Goal: Obtain resource: Download file/media

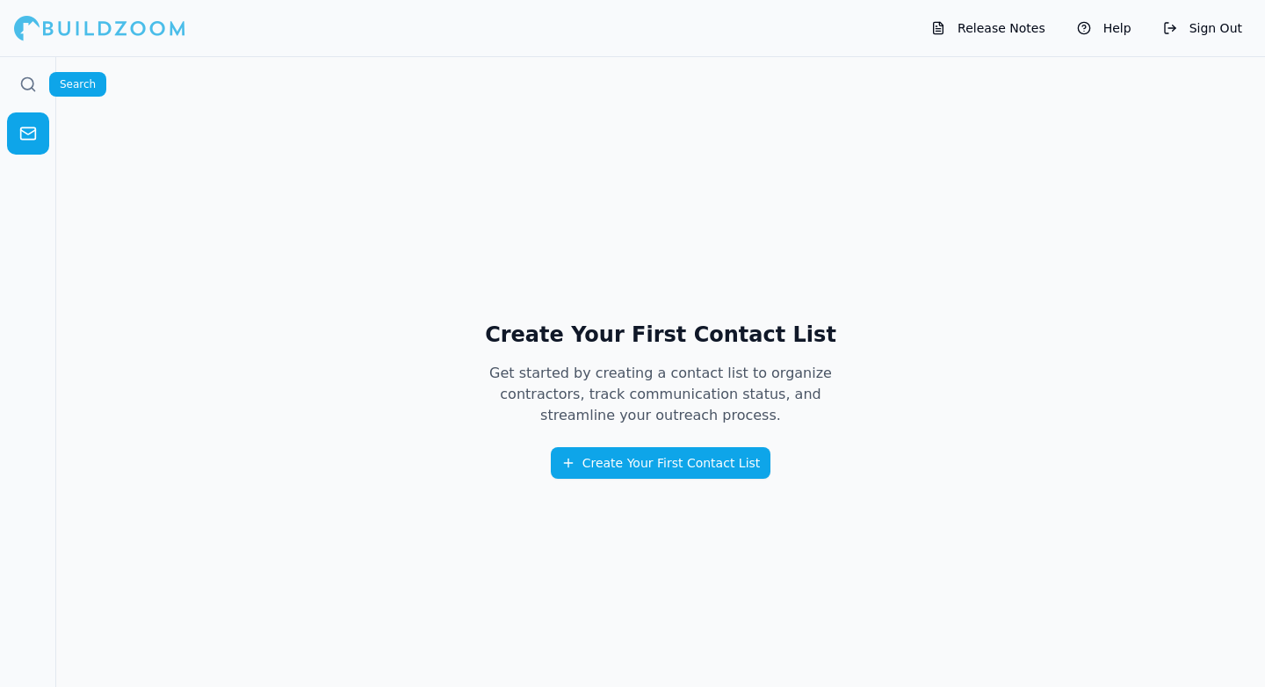
click at [20, 72] on link at bounding box center [28, 84] width 42 height 42
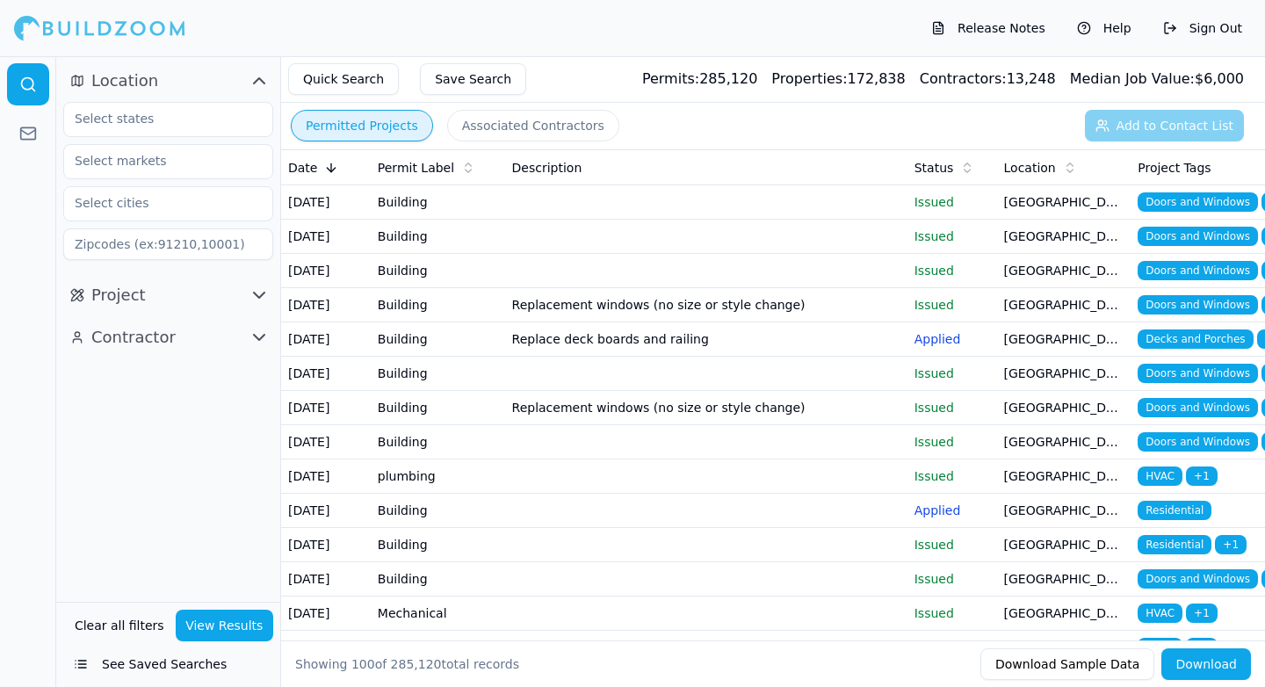
click at [152, 338] on span "Contractor" at bounding box center [133, 337] width 84 height 25
click at [193, 290] on button "Project" at bounding box center [168, 295] width 210 height 28
click at [185, 661] on button "See Saved Searches" at bounding box center [168, 665] width 210 height 32
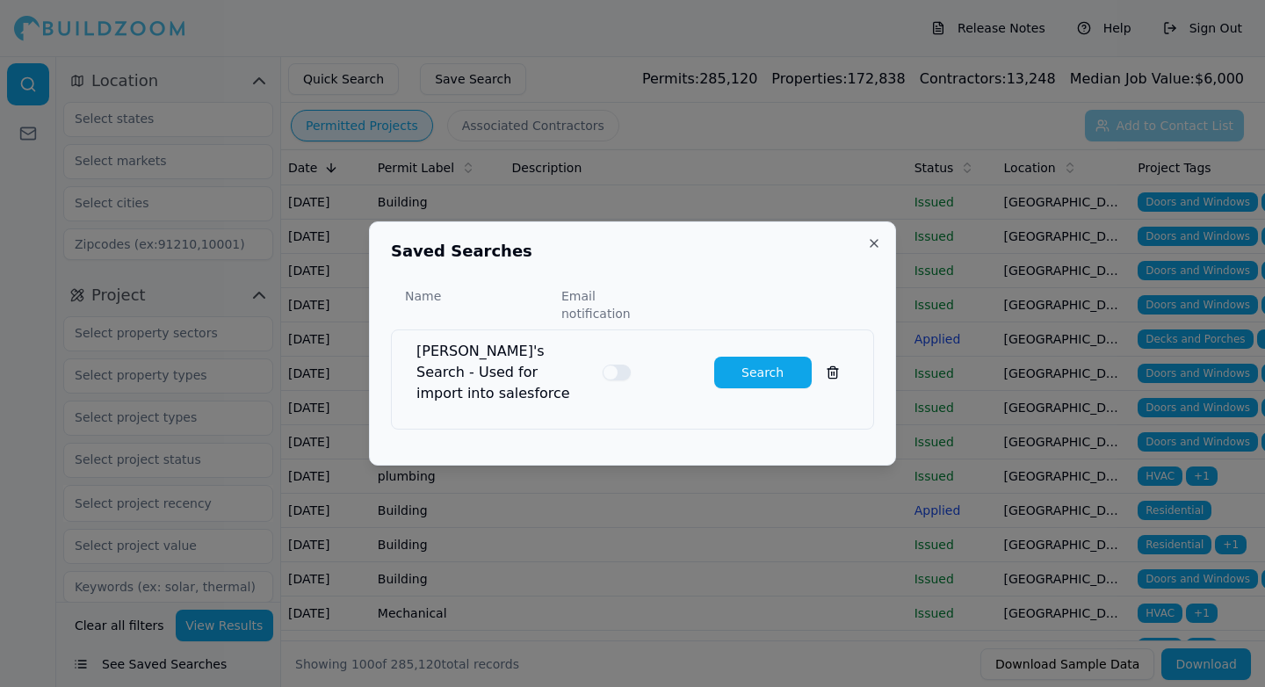
click at [747, 359] on button "Search" at bounding box center [763, 373] width 98 height 32
type input "Electrical, plumbing, HVAC, roof, solar, mechanical, driveway, sewer, stadium, …"
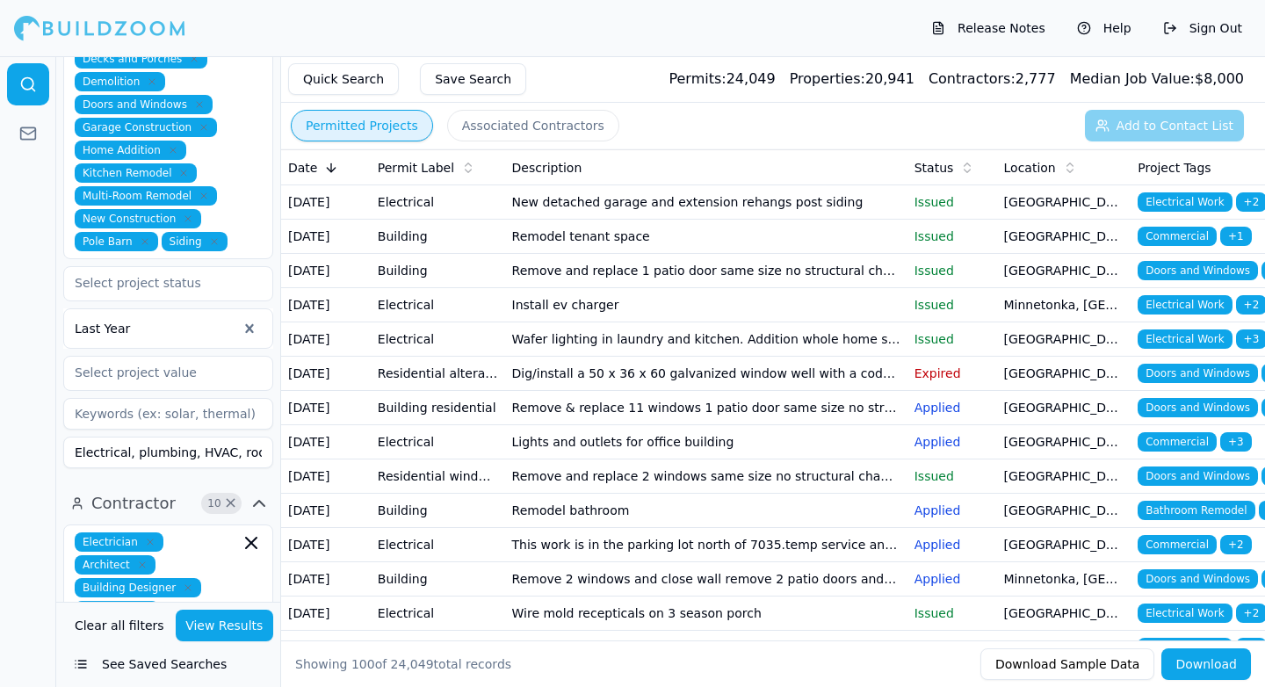
scroll to position [709, 0]
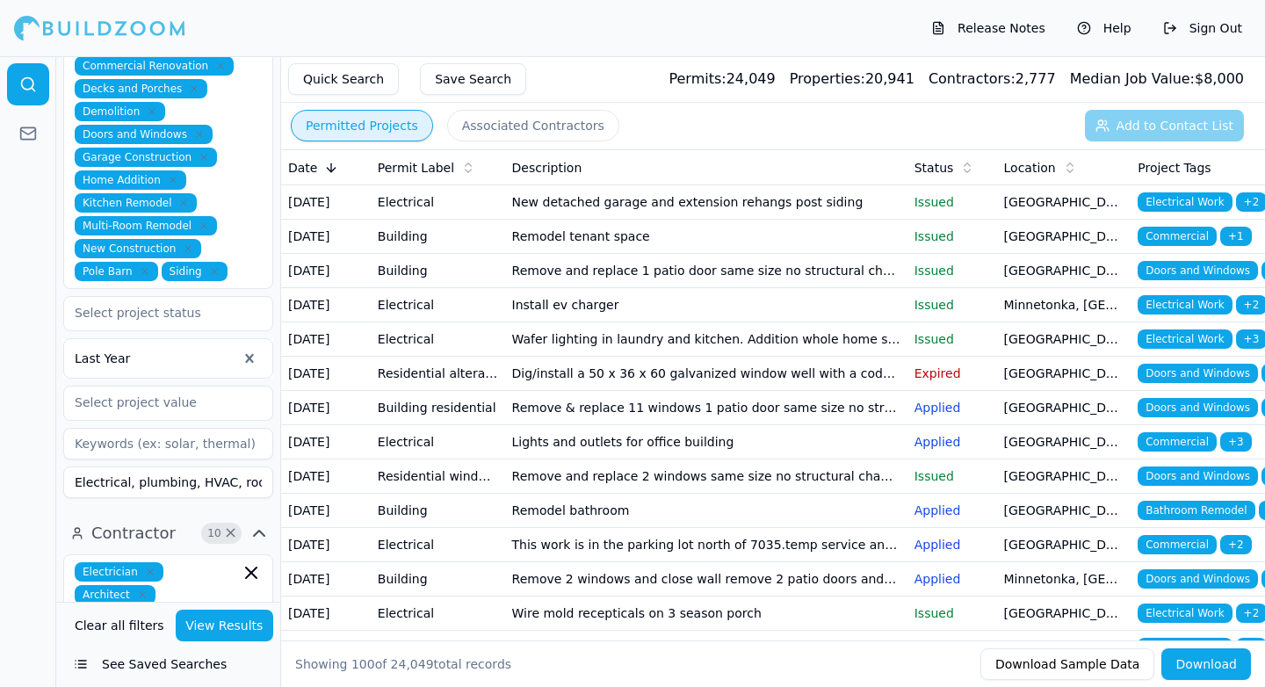
click at [1196, 674] on button "Download" at bounding box center [1207, 665] width 90 height 32
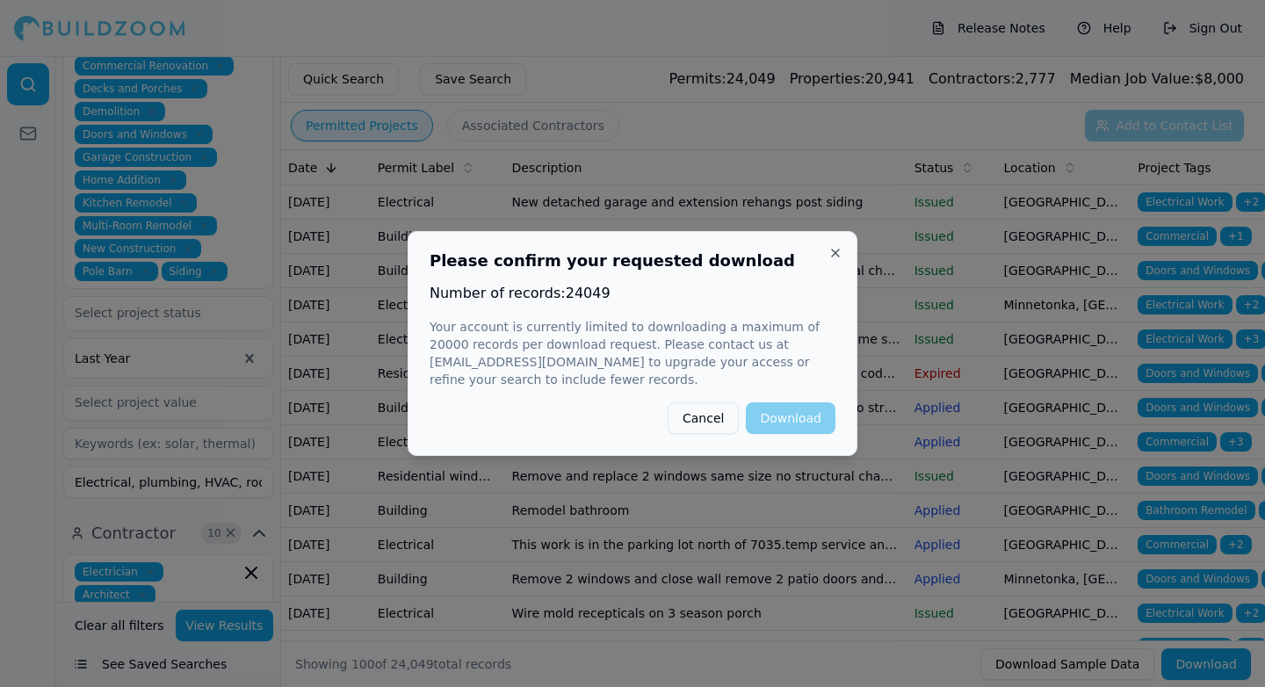
click at [698, 416] on button "Cancel" at bounding box center [703, 418] width 71 height 32
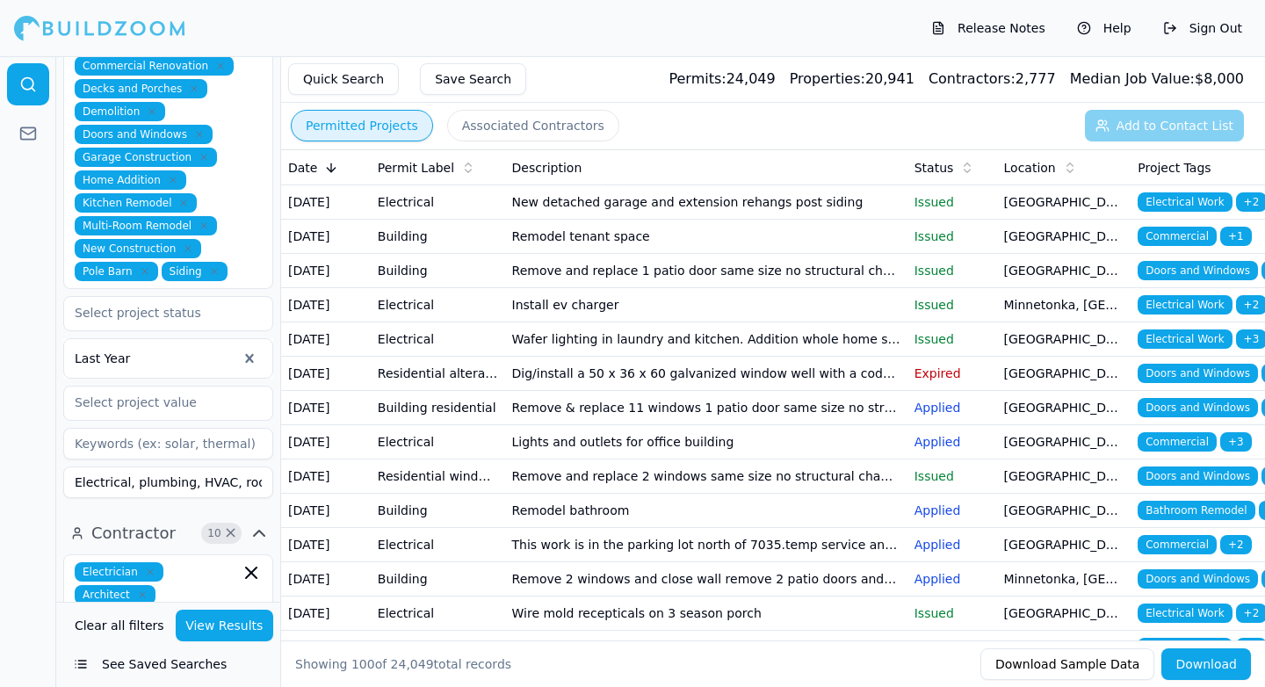
click at [162, 350] on div at bounding box center [156, 359] width 163 height 18
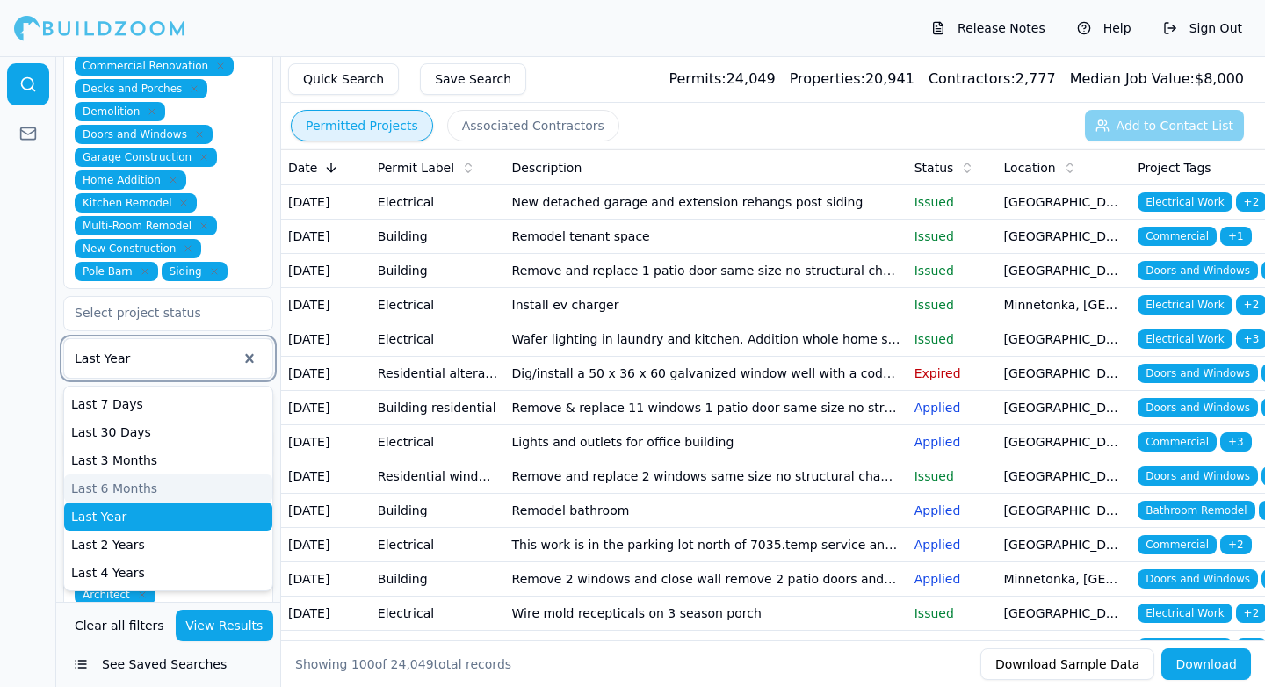
click at [134, 475] on div "Last 6 Months" at bounding box center [168, 489] width 208 height 28
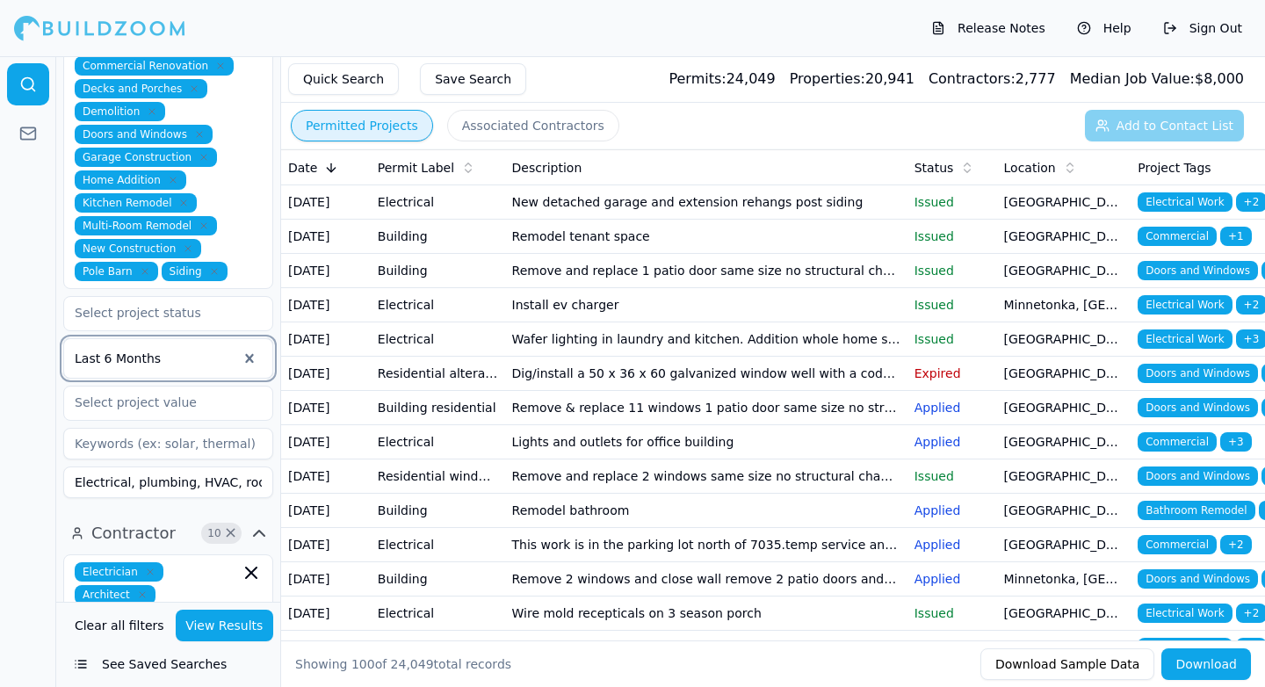
click at [1214, 669] on button "Download" at bounding box center [1207, 665] width 90 height 32
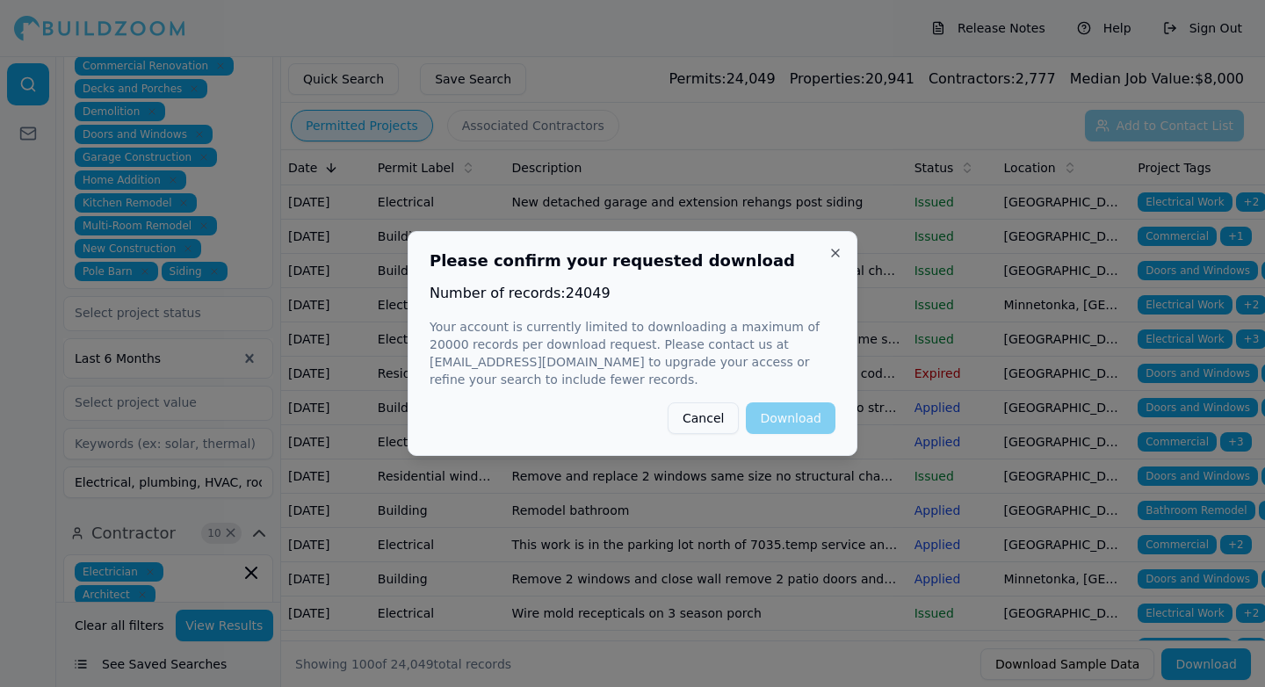
click at [713, 417] on button "Cancel" at bounding box center [703, 418] width 71 height 32
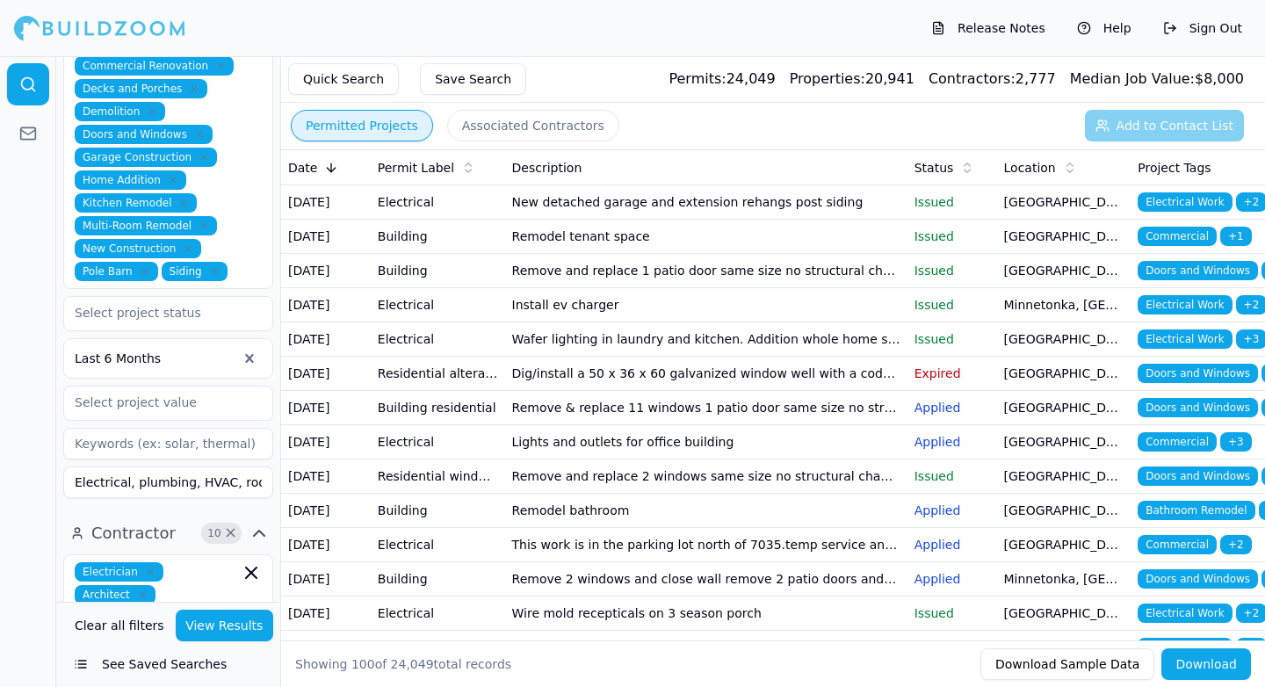
click at [231, 626] on button "View Results" at bounding box center [225, 626] width 98 height 32
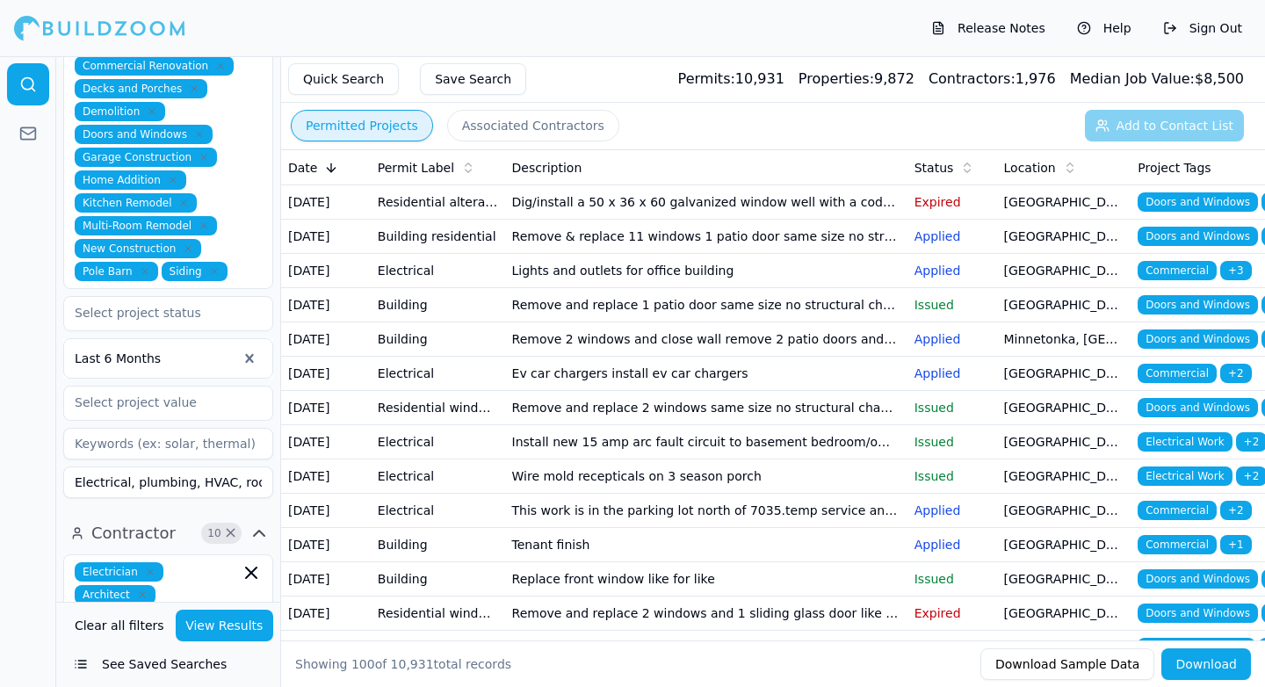
click at [1223, 656] on button "Download" at bounding box center [1207, 665] width 90 height 32
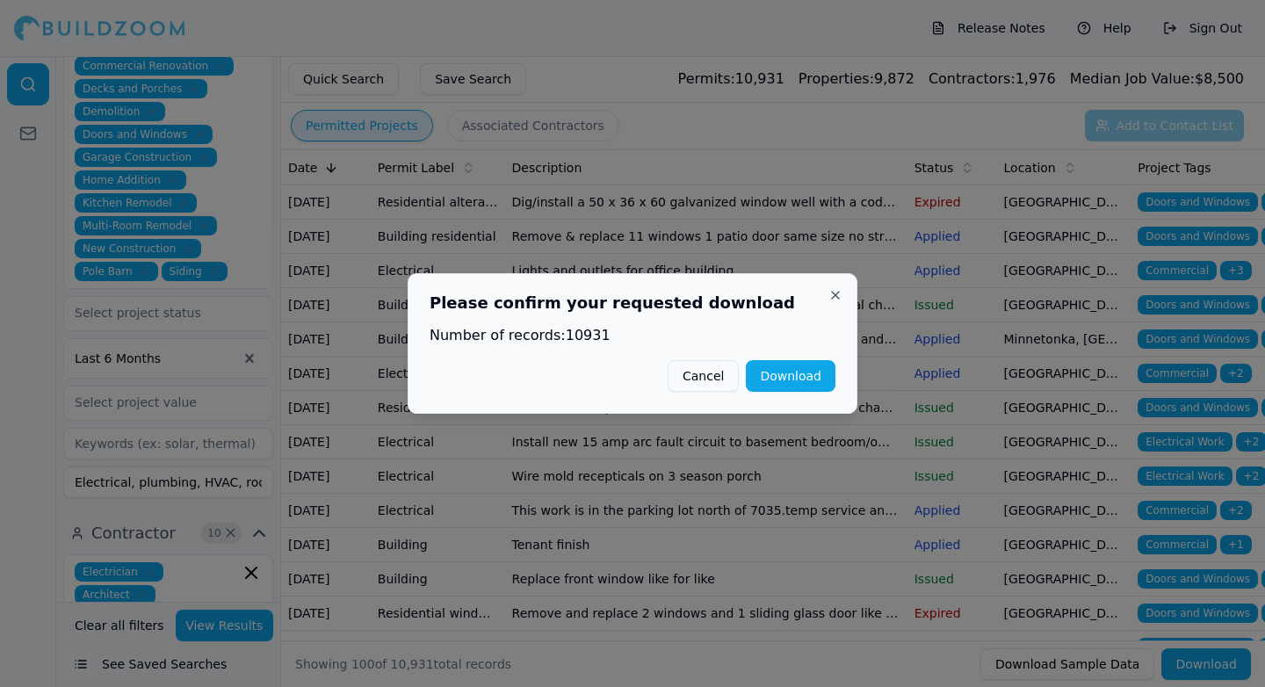
click at [787, 381] on button "Download" at bounding box center [791, 376] width 90 height 32
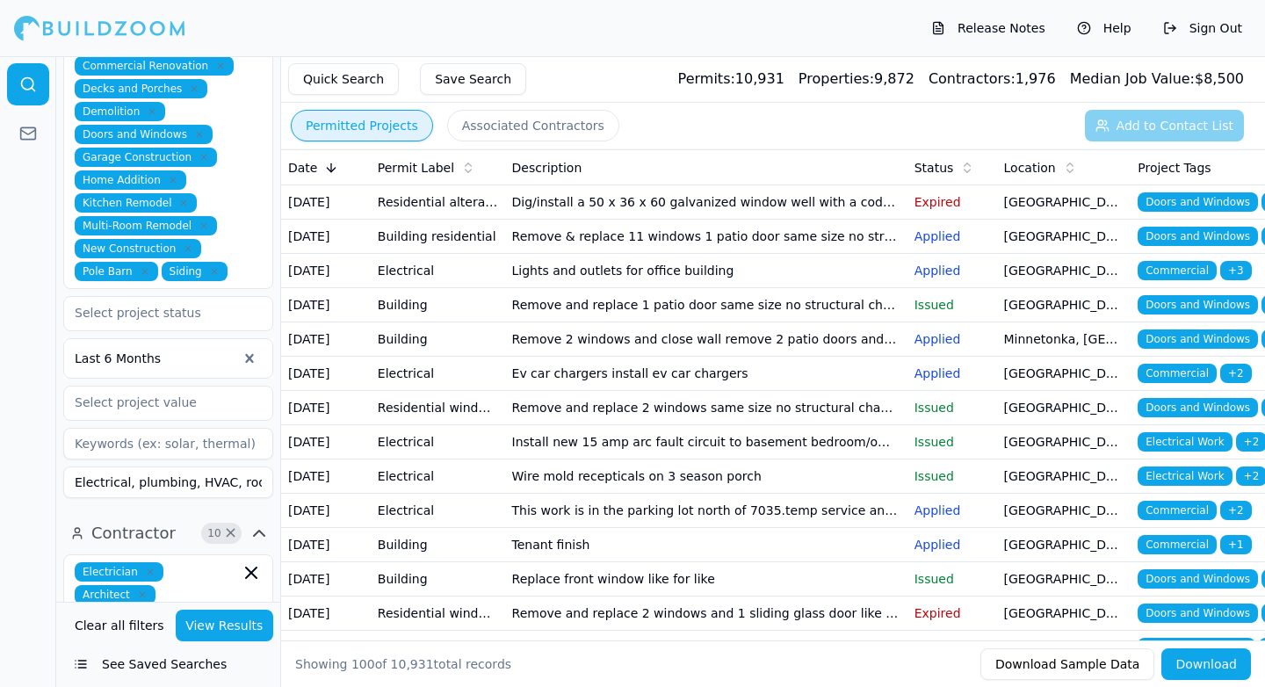
click at [1198, 667] on button "Download" at bounding box center [1207, 665] width 90 height 32
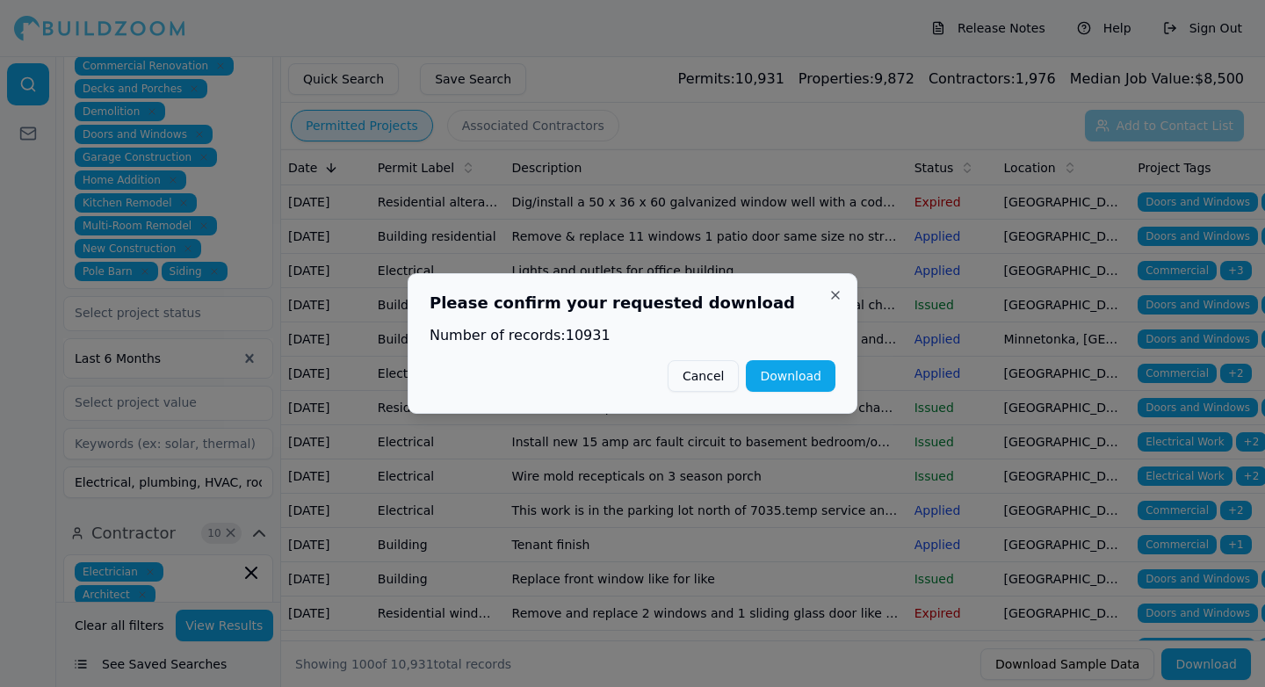
click at [719, 370] on button "Cancel" at bounding box center [703, 376] width 71 height 32
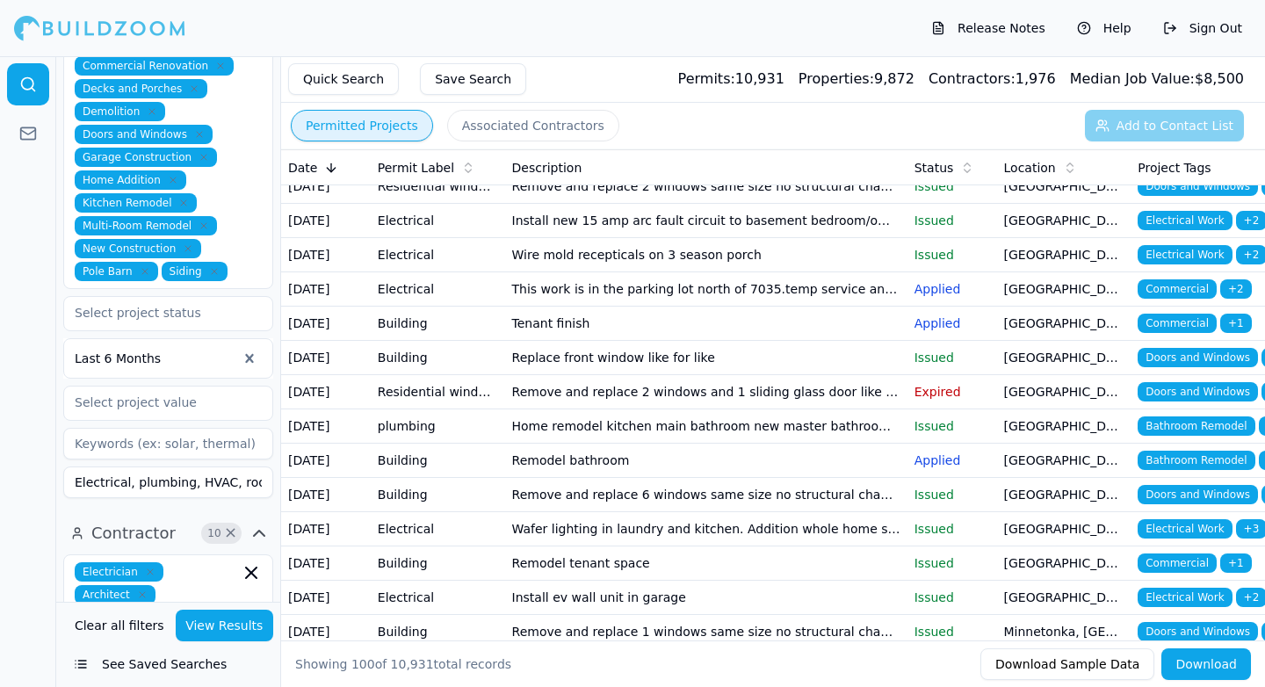
scroll to position [313, 0]
